Goal: Task Accomplishment & Management: Manage account settings

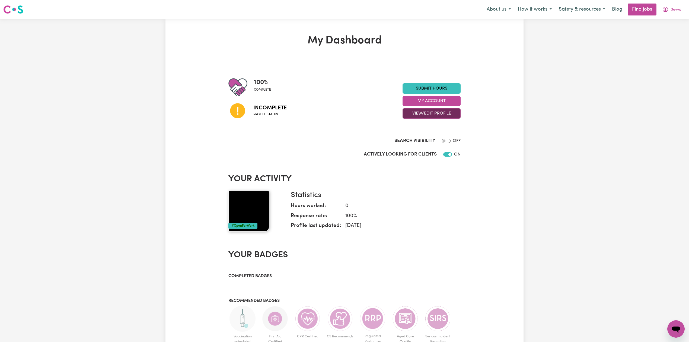
click at [430, 109] on button "View/Edit Profile" at bounding box center [432, 113] width 58 height 10
click at [425, 136] on link "Edit Profile" at bounding box center [428, 138] width 51 height 11
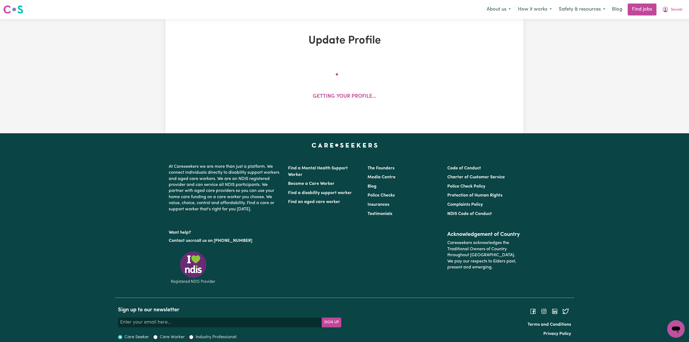
select select "[DEMOGRAPHIC_DATA]"
select select "Student Visa"
select select "Studying a healthcare related degree or qualification"
select select "70"
select select "93"
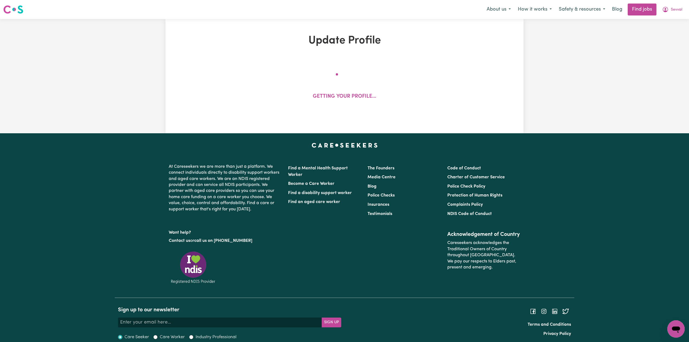
select select "100"
select select "132"
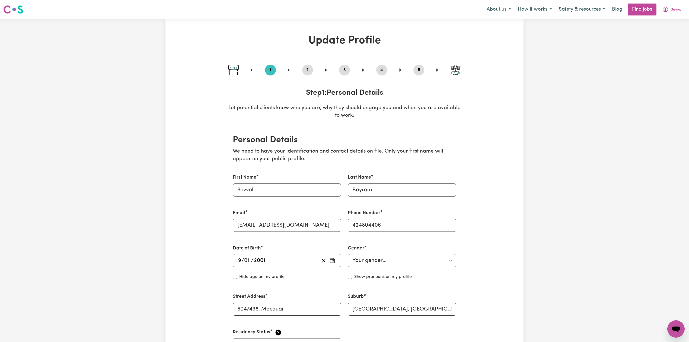
click at [311, 68] on button "2" at bounding box center [307, 69] width 11 height 7
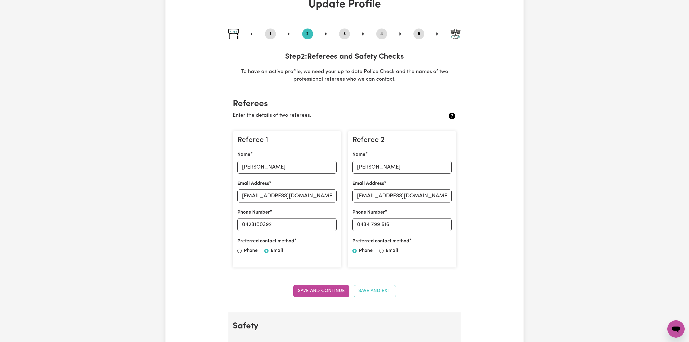
scroll to position [72, 0]
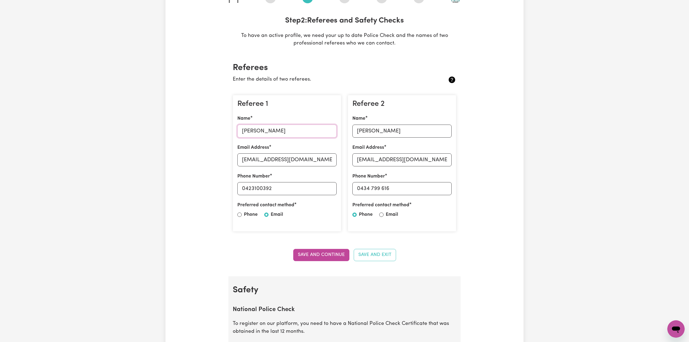
click at [253, 127] on input "[PERSON_NAME]" at bounding box center [286, 131] width 99 height 13
click at [280, 162] on input "[EMAIL_ADDRESS][DOMAIN_NAME]" at bounding box center [286, 159] width 99 height 13
drag, startPoint x: 247, startPoint y: 188, endPoint x: 295, endPoint y: 196, distance: 48.7
click at [302, 196] on div "Referee 1 Name [PERSON_NAME] Email Address [EMAIL_ADDRESS][DOMAIN_NAME] Phone N…" at bounding box center [287, 163] width 109 height 137
click at [375, 137] on input "[PERSON_NAME]" at bounding box center [401, 131] width 99 height 13
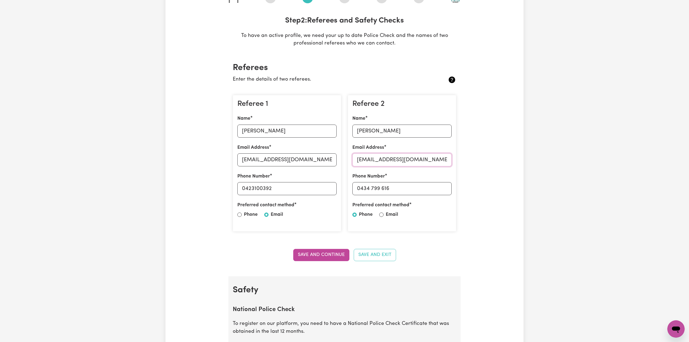
click at [371, 162] on input "[EMAIL_ADDRESS][DOMAIN_NAME]" at bounding box center [401, 159] width 99 height 13
drag, startPoint x: 360, startPoint y: 187, endPoint x: 421, endPoint y: 195, distance: 61.4
click at [443, 190] on input "0434 799 616" at bounding box center [401, 188] width 99 height 13
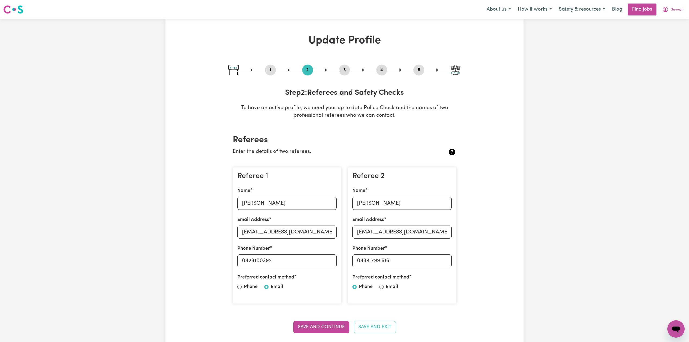
click at [419, 66] on button "5" at bounding box center [418, 69] width 11 height 7
select select "I am providing services privately on my own"
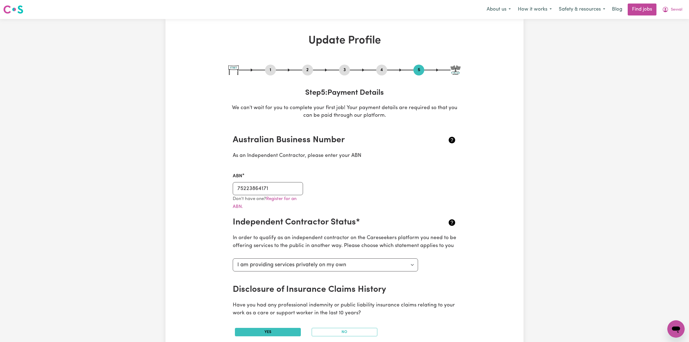
scroll to position [36, 0]
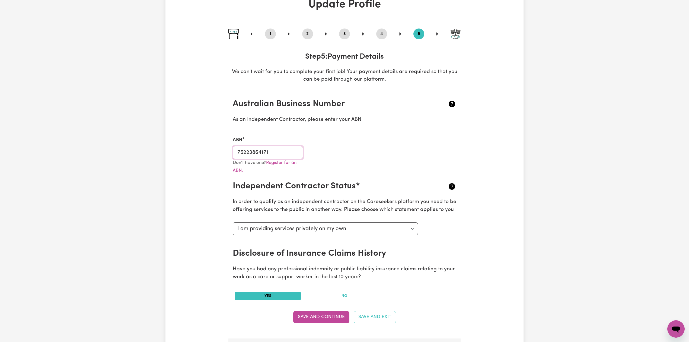
click at [240, 148] on input "75223864171" at bounding box center [268, 152] width 70 height 13
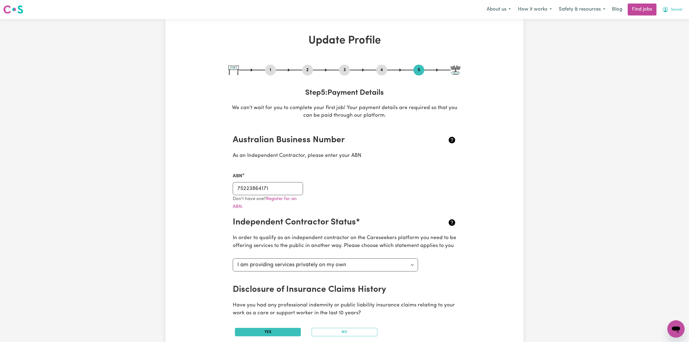
click at [682, 10] on button "Sevval" at bounding box center [672, 9] width 27 height 11
click at [673, 30] on link "My Dashboard" at bounding box center [664, 31] width 43 height 10
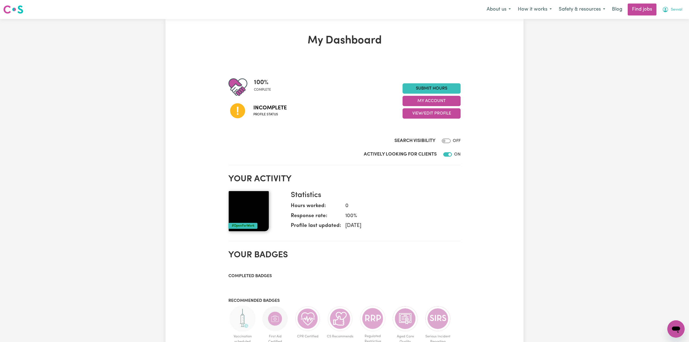
click at [681, 10] on span "Sevval" at bounding box center [676, 10] width 11 height 6
click at [672, 36] on link "My Dashboard" at bounding box center [664, 31] width 43 height 10
click at [670, 41] on link "Logout" at bounding box center [664, 41] width 43 height 10
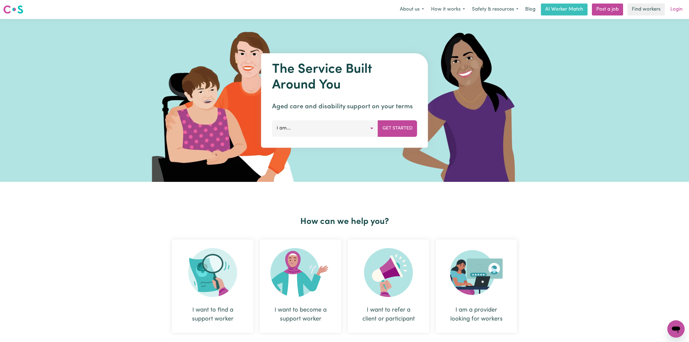
click at [674, 8] on link "Login" at bounding box center [676, 10] width 19 height 12
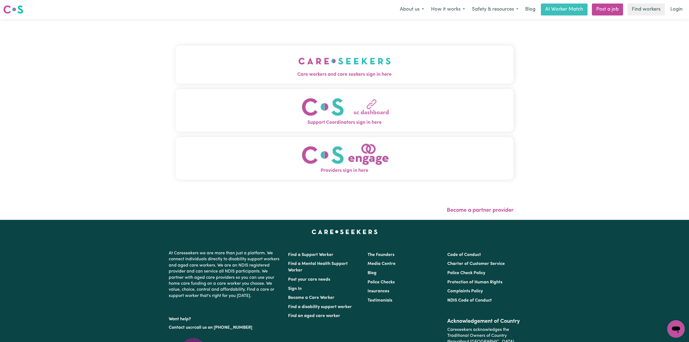
click at [242, 69] on button "Care workers and care seekers sign in here" at bounding box center [345, 65] width 338 height 38
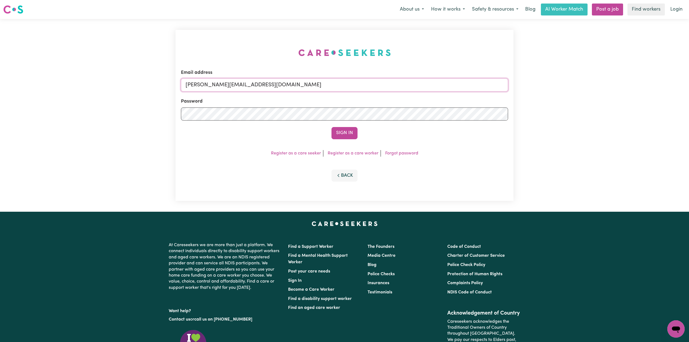
click at [242, 78] on input "[PERSON_NAME][EMAIL_ADDRESS][DOMAIN_NAME]" at bounding box center [344, 84] width 327 height 13
drag, startPoint x: 213, startPoint y: 82, endPoint x: 367, endPoint y: 95, distance: 155.2
click at [368, 94] on form "Email address Superuser~[EMAIL_ADDRESS][DOMAIN_NAME] Password Sign In" at bounding box center [344, 104] width 327 height 70
type input "Superuser~[EMAIL_ADDRESS][DOMAIN_NAME]"
click at [339, 134] on button "Sign In" at bounding box center [345, 133] width 26 height 12
